Goal: Task Accomplishment & Management: Manage account settings

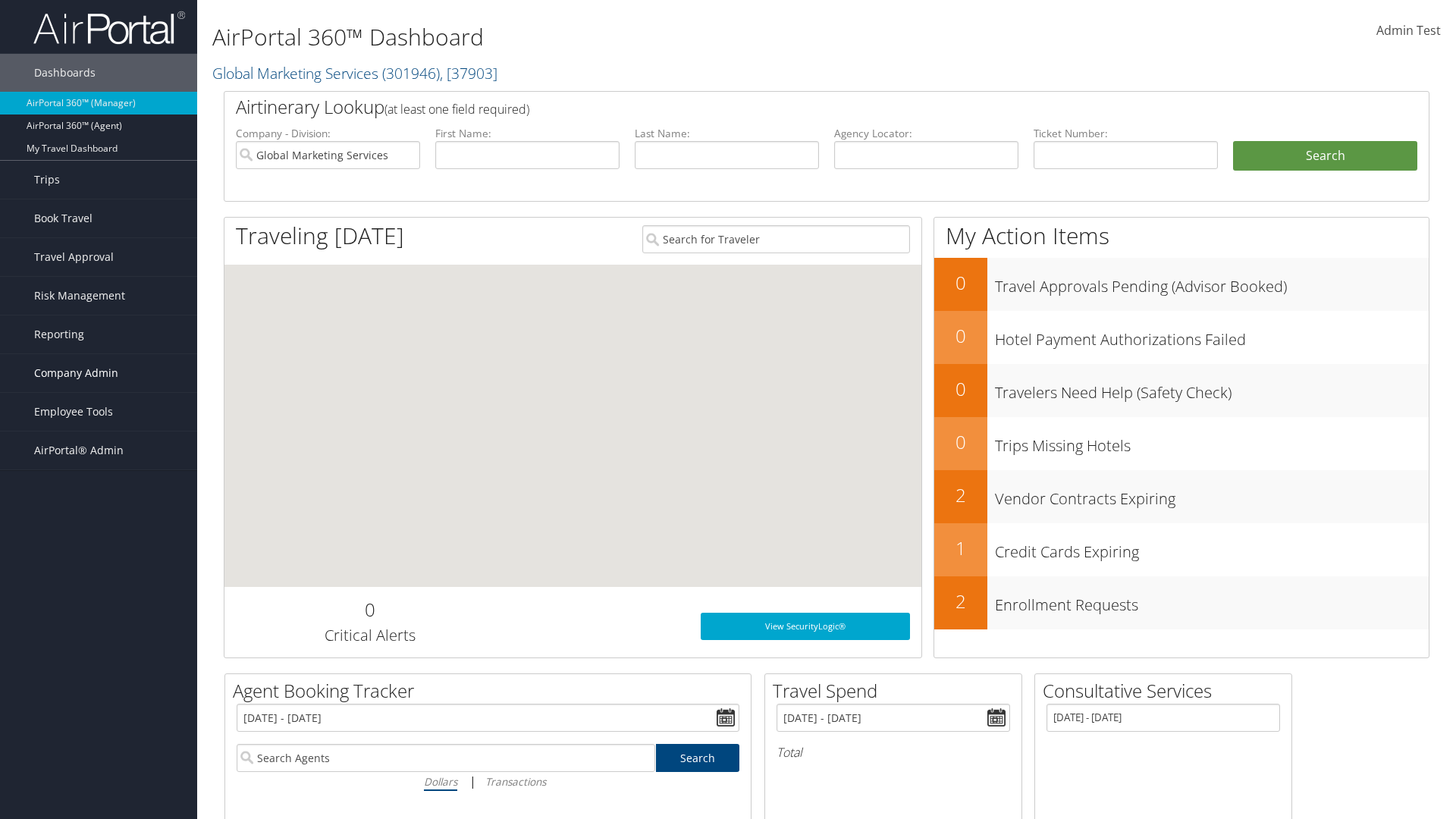
click at [99, 373] on span "Company Admin" at bounding box center [76, 373] width 84 height 38
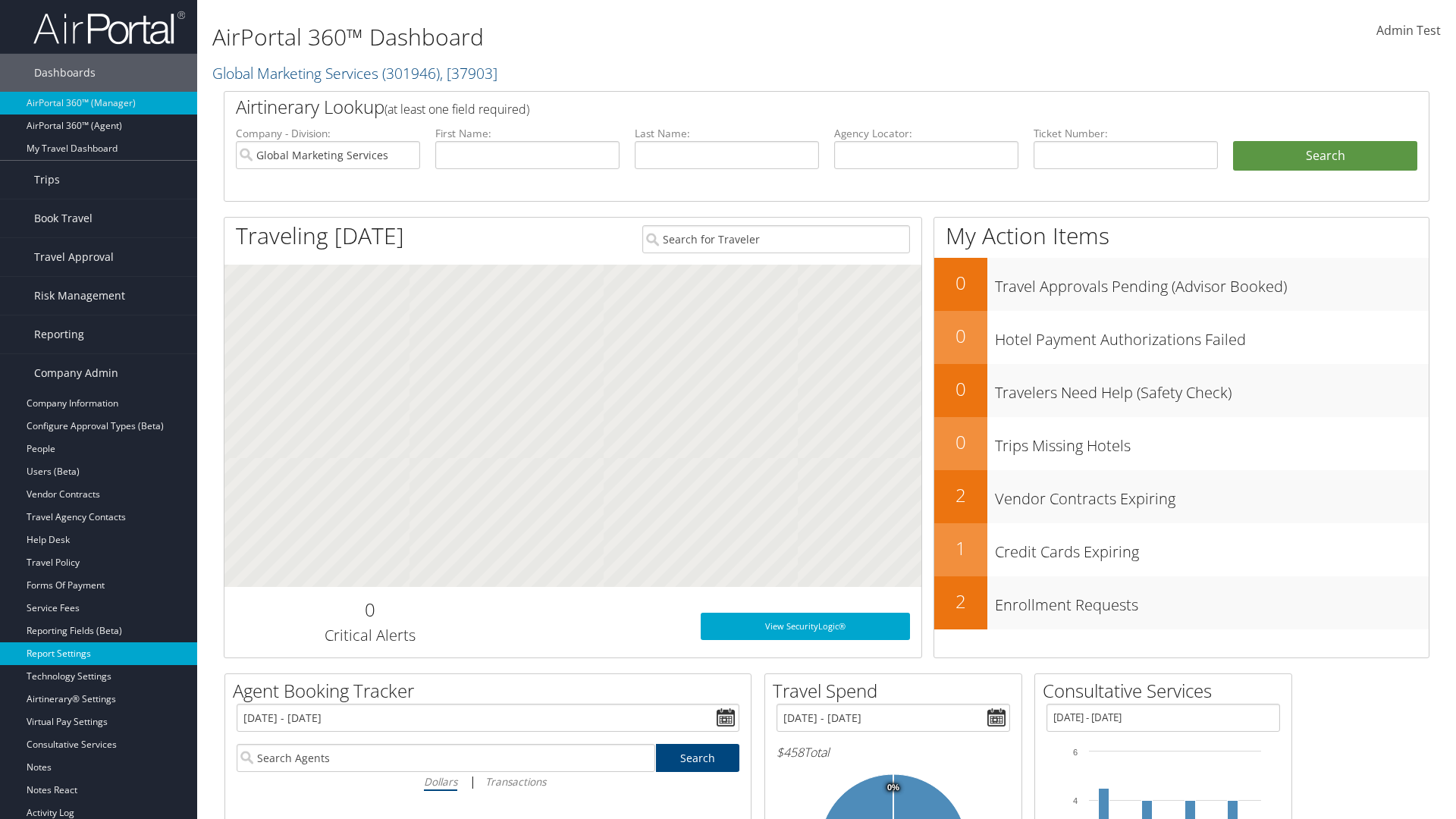
click at [99, 654] on link "Report Settings" at bounding box center [99, 653] width 197 height 23
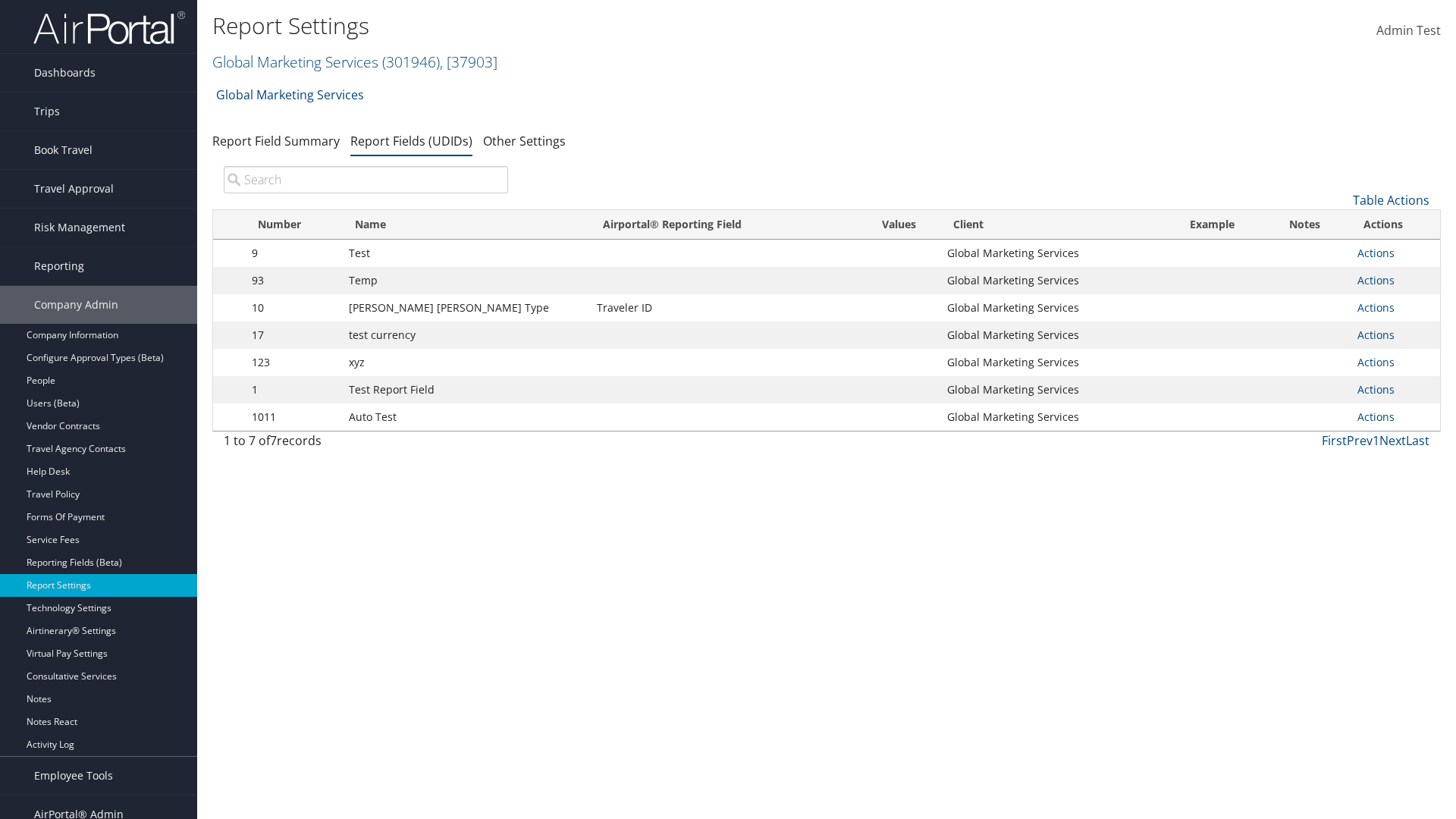
click at [366, 179] on input "search" at bounding box center [366, 179] width 284 height 27
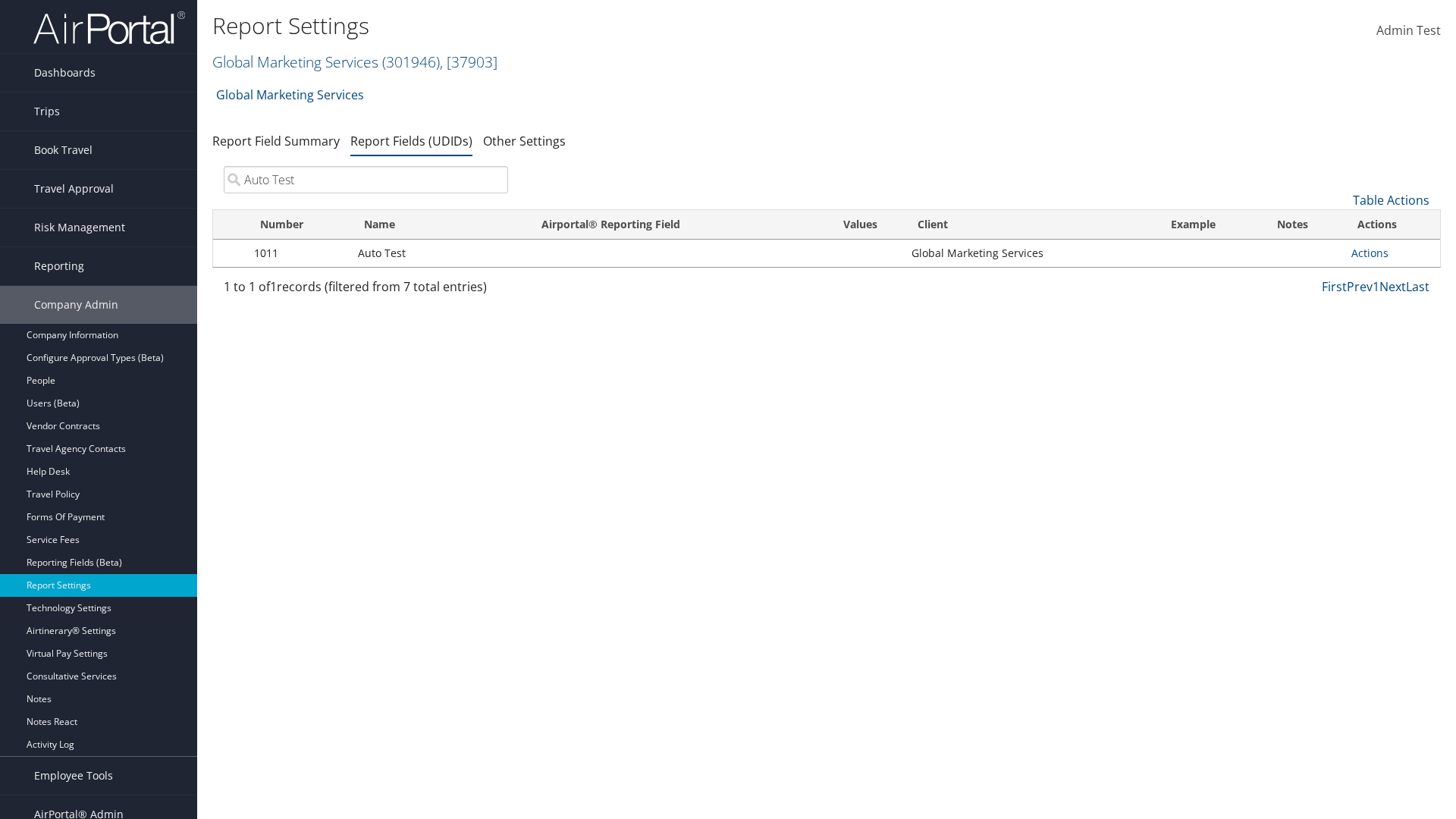
type input "Auto Test"
click at [1392, 253] on td "Actions Update Report Field Values Upload Report Field Values Edit Delete" at bounding box center [1392, 253] width 96 height 27
